Goal: Task Accomplishment & Management: Use online tool/utility

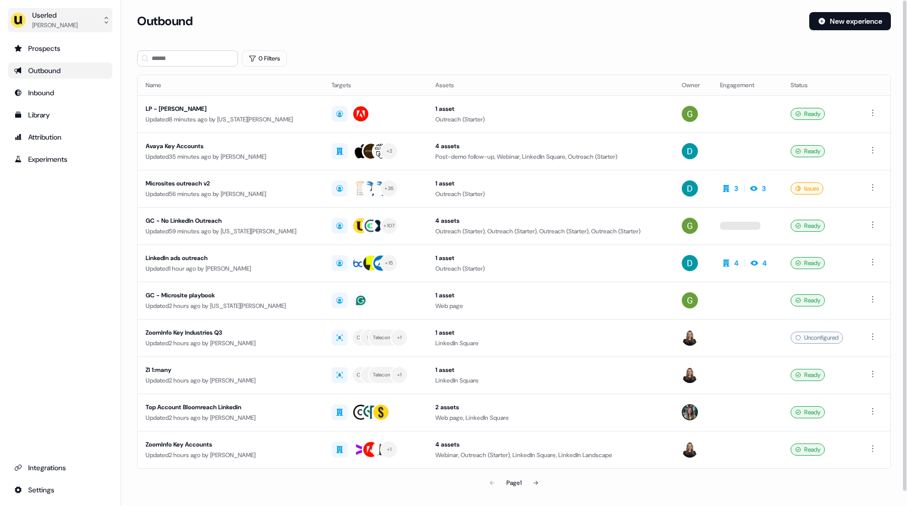
click at [54, 11] on div "Userled" at bounding box center [54, 15] width 45 height 10
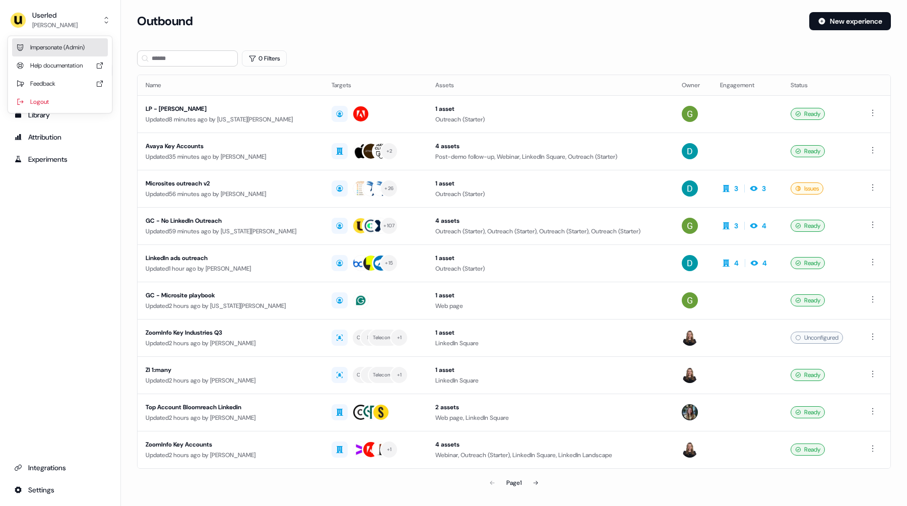
click at [73, 44] on div "Impersonate (Admin)" at bounding box center [60, 47] width 96 height 18
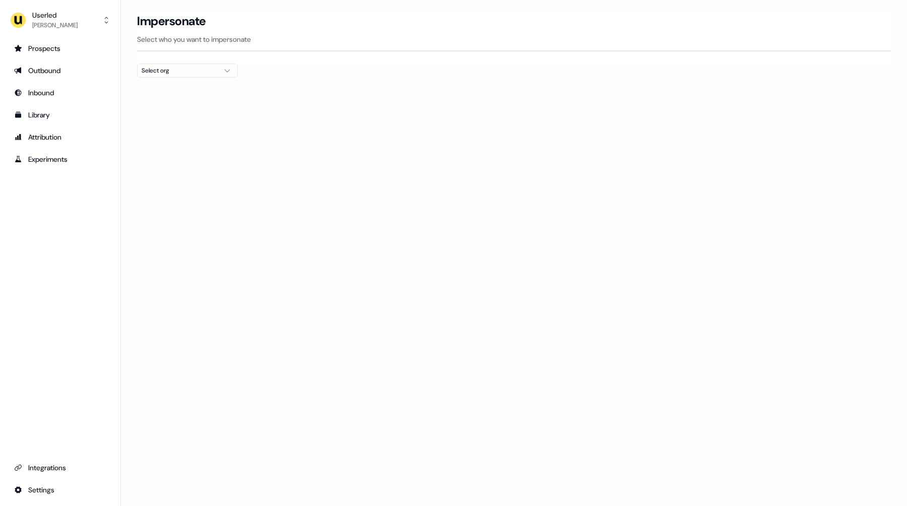
click at [169, 74] on div "Select org" at bounding box center [180, 70] width 76 height 10
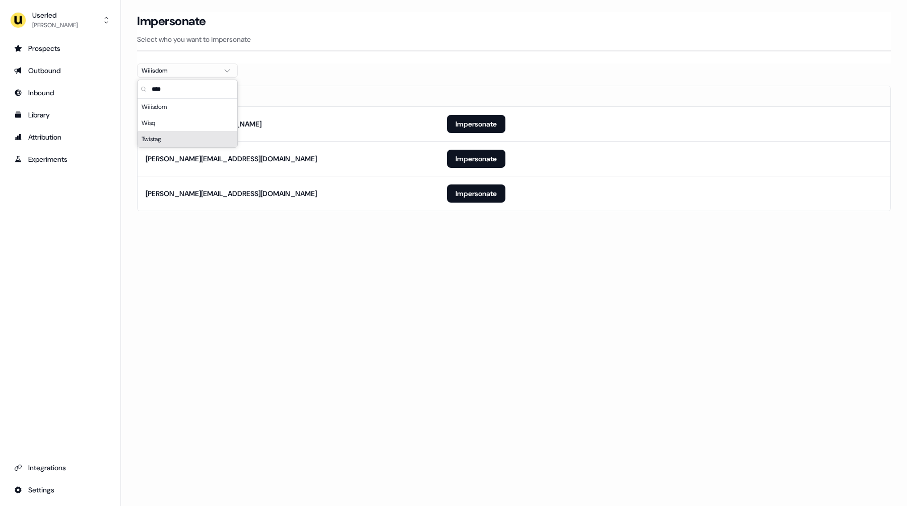
type input "****"
click at [366, 261] on div "Loading... Impersonate Select who you want to impersonate Wiiisdom Email ailsa.…" at bounding box center [514, 253] width 786 height 506
click at [455, 194] on button "Impersonate" at bounding box center [476, 193] width 58 height 18
